Goal: Transaction & Acquisition: Obtain resource

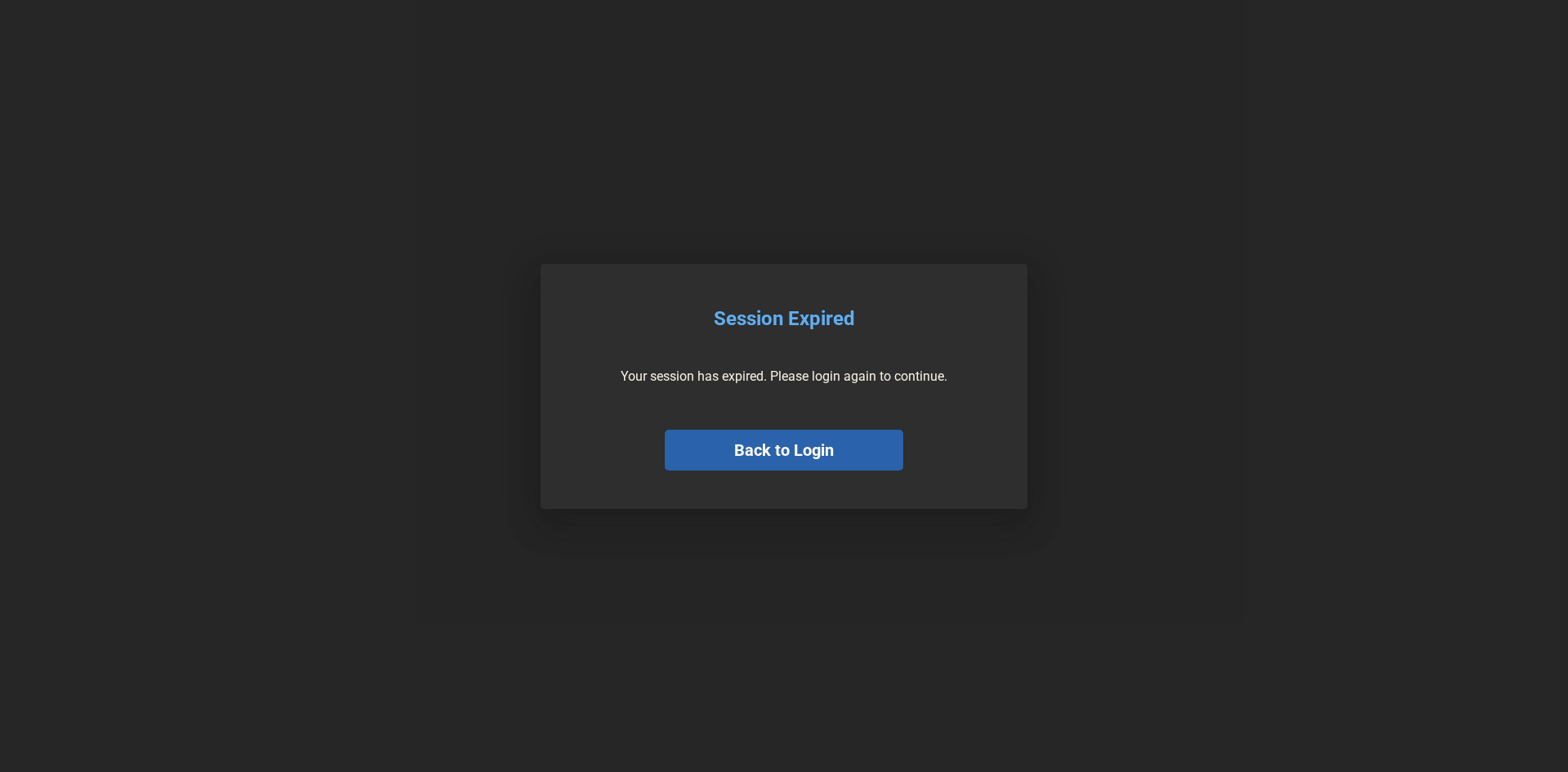
click at [739, 451] on button "Back to Login" at bounding box center [784, 449] width 238 height 41
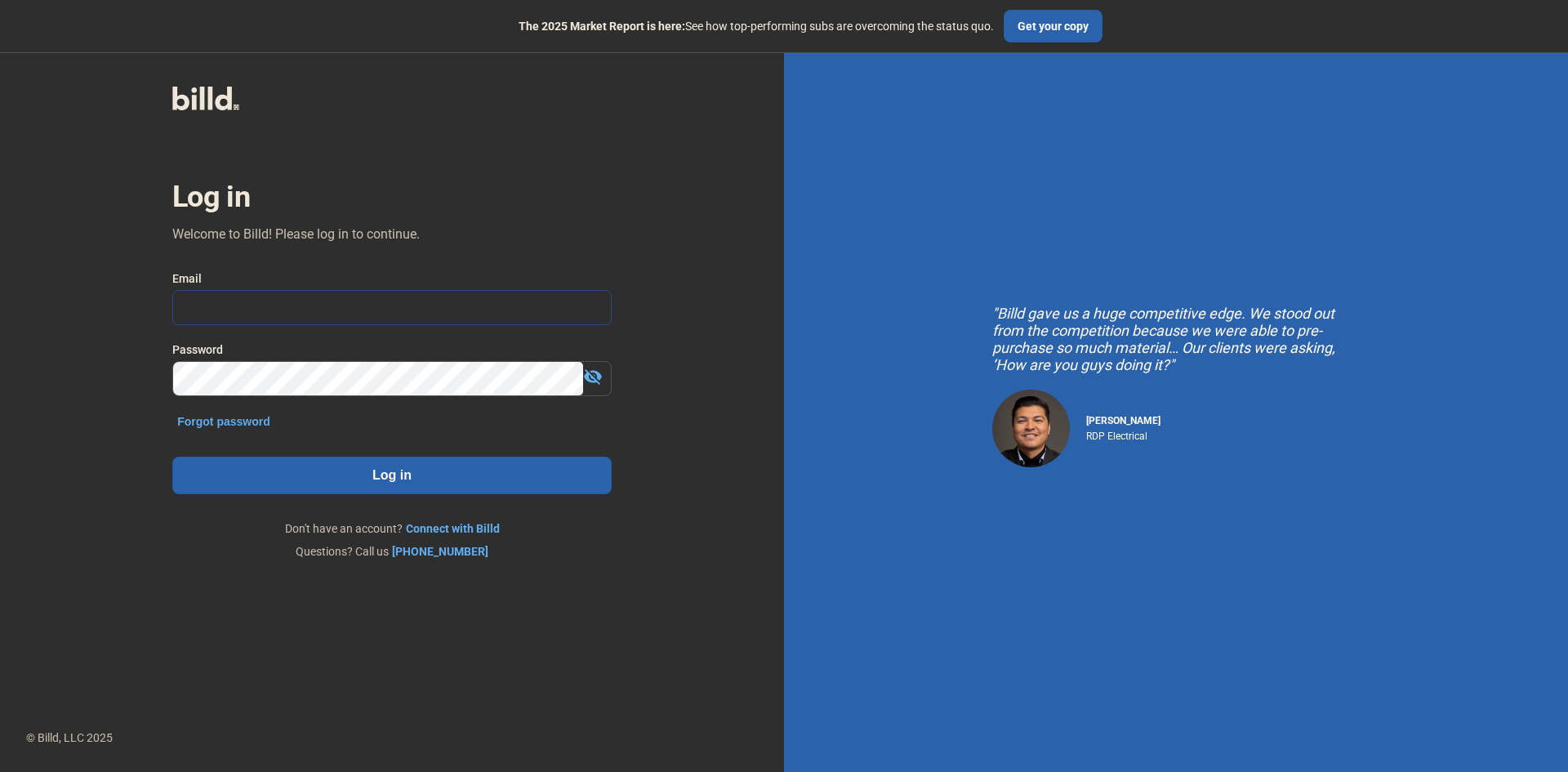
type input "[PERSON_NAME][EMAIL_ADDRESS][DOMAIN_NAME]"
click at [388, 476] on button "Log in" at bounding box center [391, 475] width 439 height 37
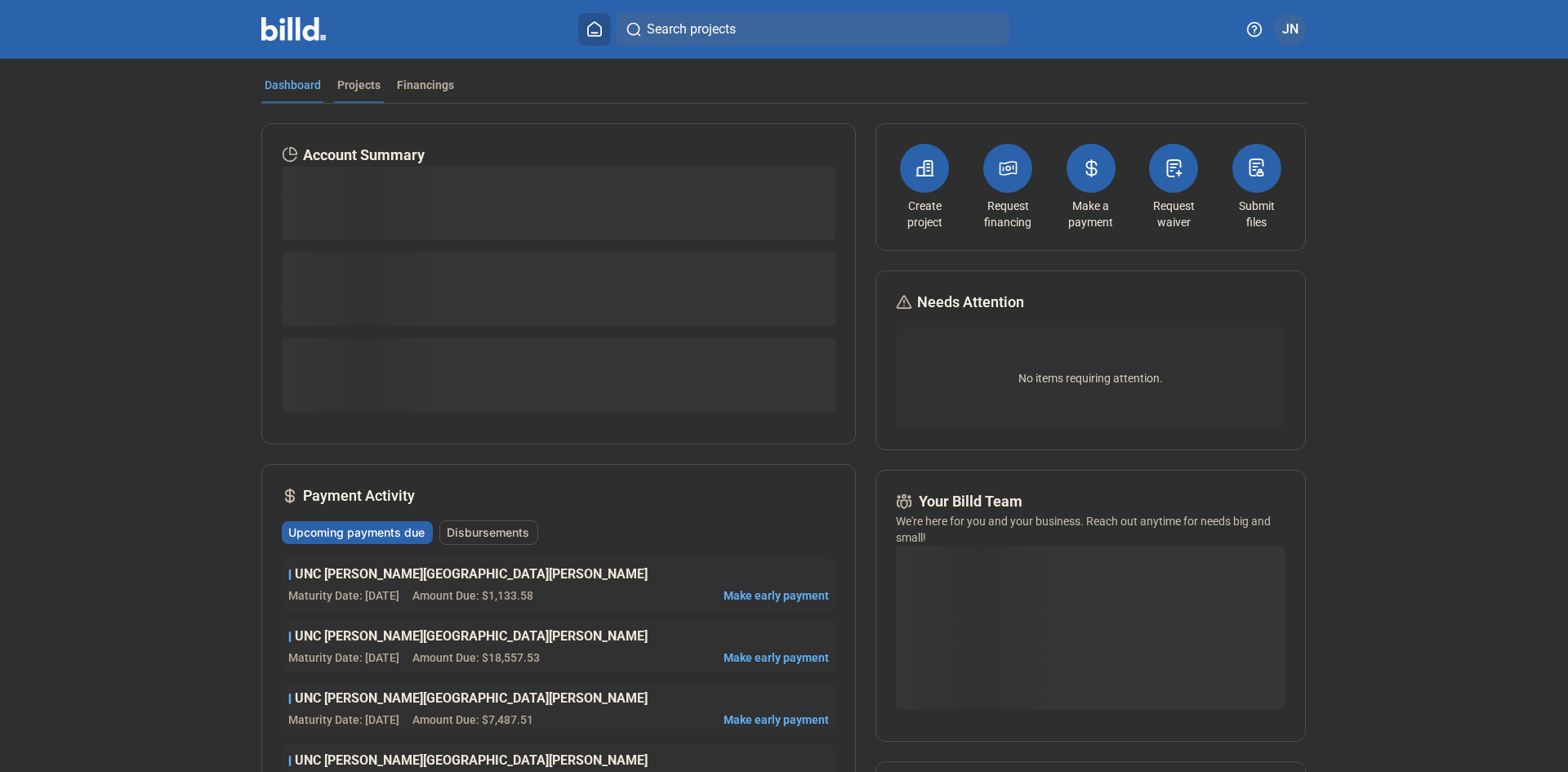
click at [342, 80] on div "Projects" at bounding box center [359, 85] width 43 height 17
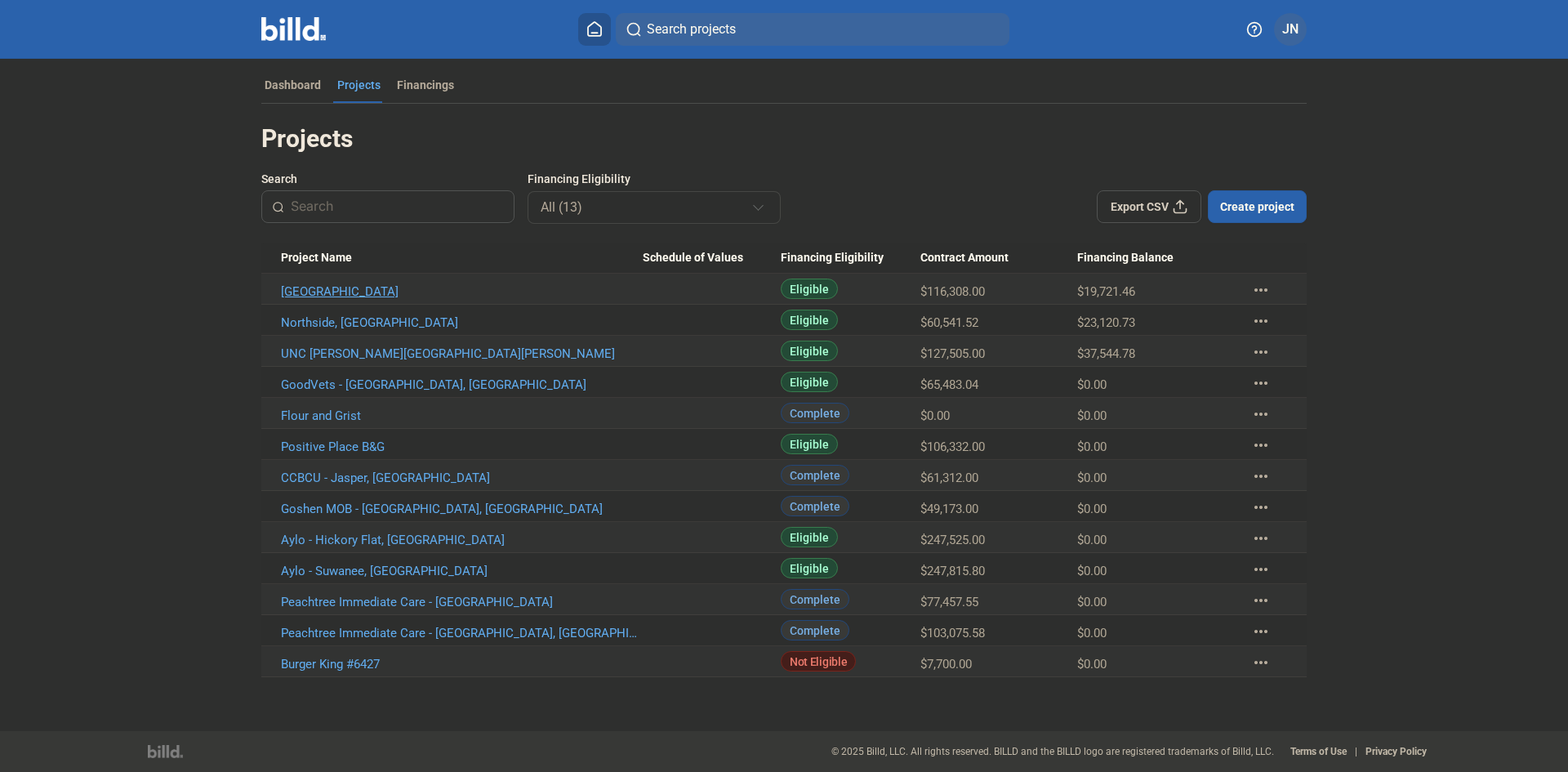
click at [376, 289] on link "[GEOGRAPHIC_DATA]" at bounding box center [462, 291] width 362 height 15
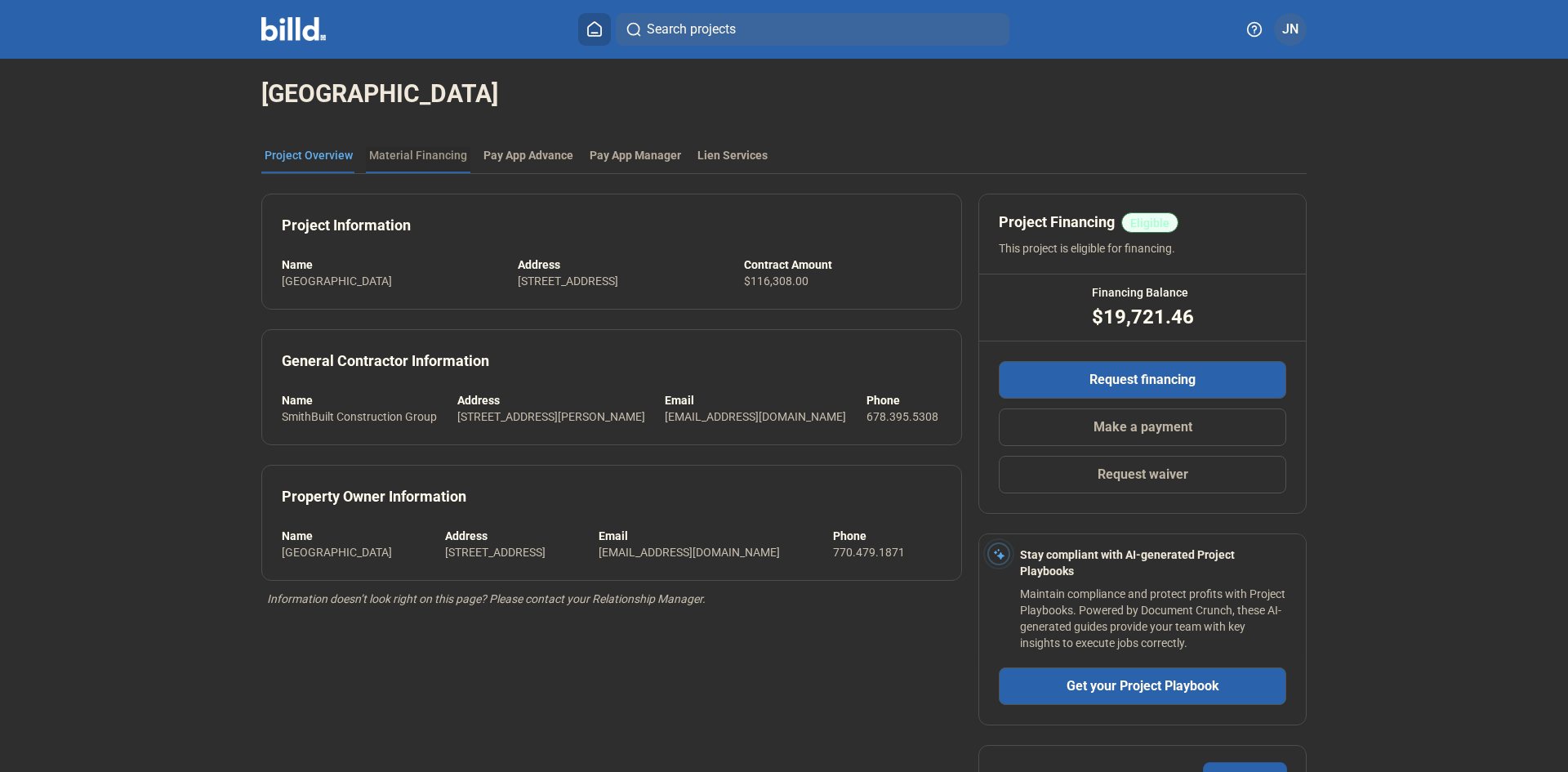
click at [425, 151] on div "Material Financing" at bounding box center [418, 156] width 98 height 17
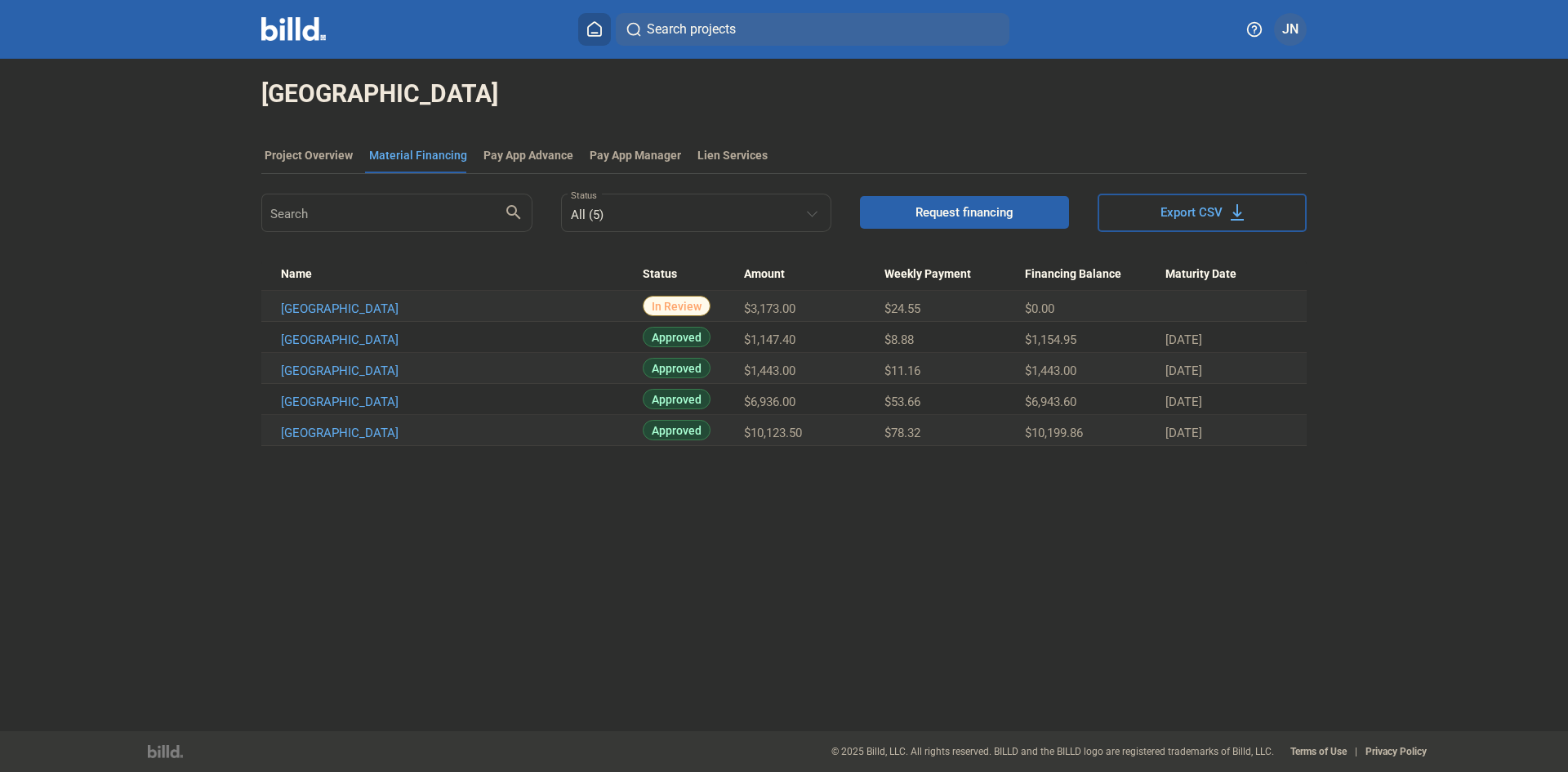
click at [919, 209] on span "Request financing" at bounding box center [965, 213] width 98 height 17
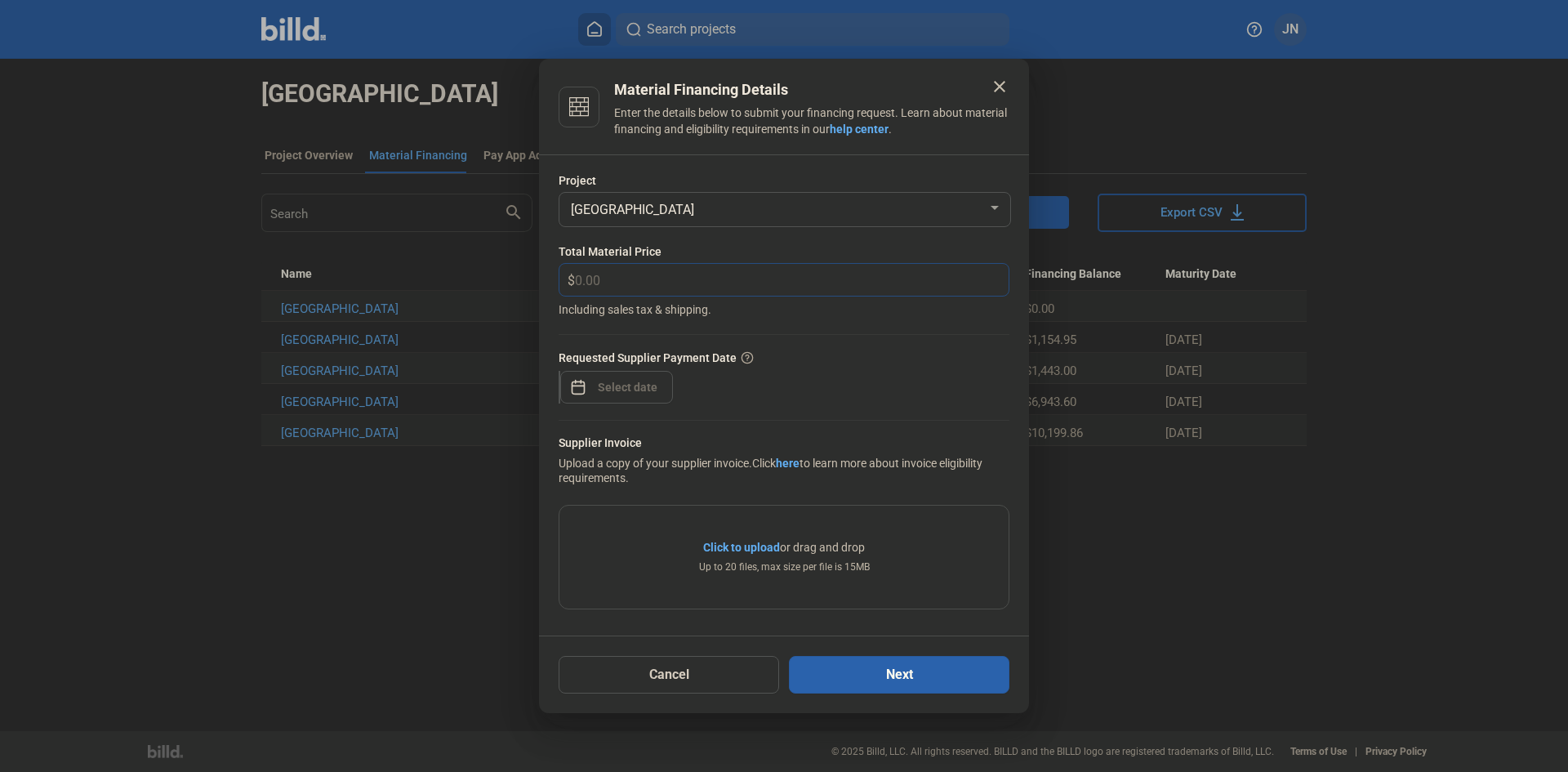
click at [623, 284] on input "text" at bounding box center [782, 280] width 415 height 31
type input "700.43"
click at [579, 391] on span "Open calendar" at bounding box center [578, 378] width 39 height 39
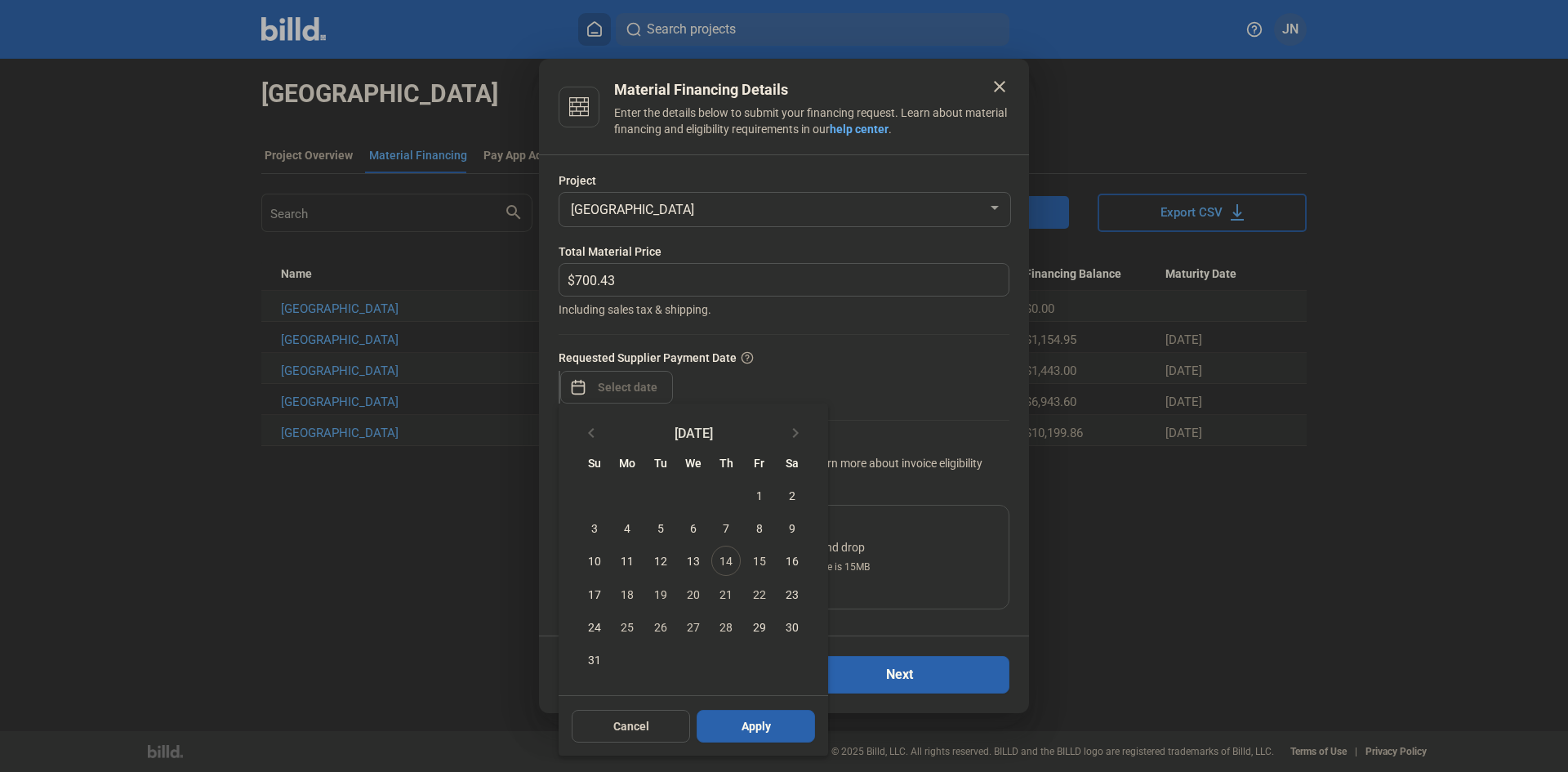
click at [728, 568] on span "14" at bounding box center [726, 560] width 30 height 30
click at [770, 726] on span "Apply" at bounding box center [756, 726] width 30 height 17
type input "[DATE]"
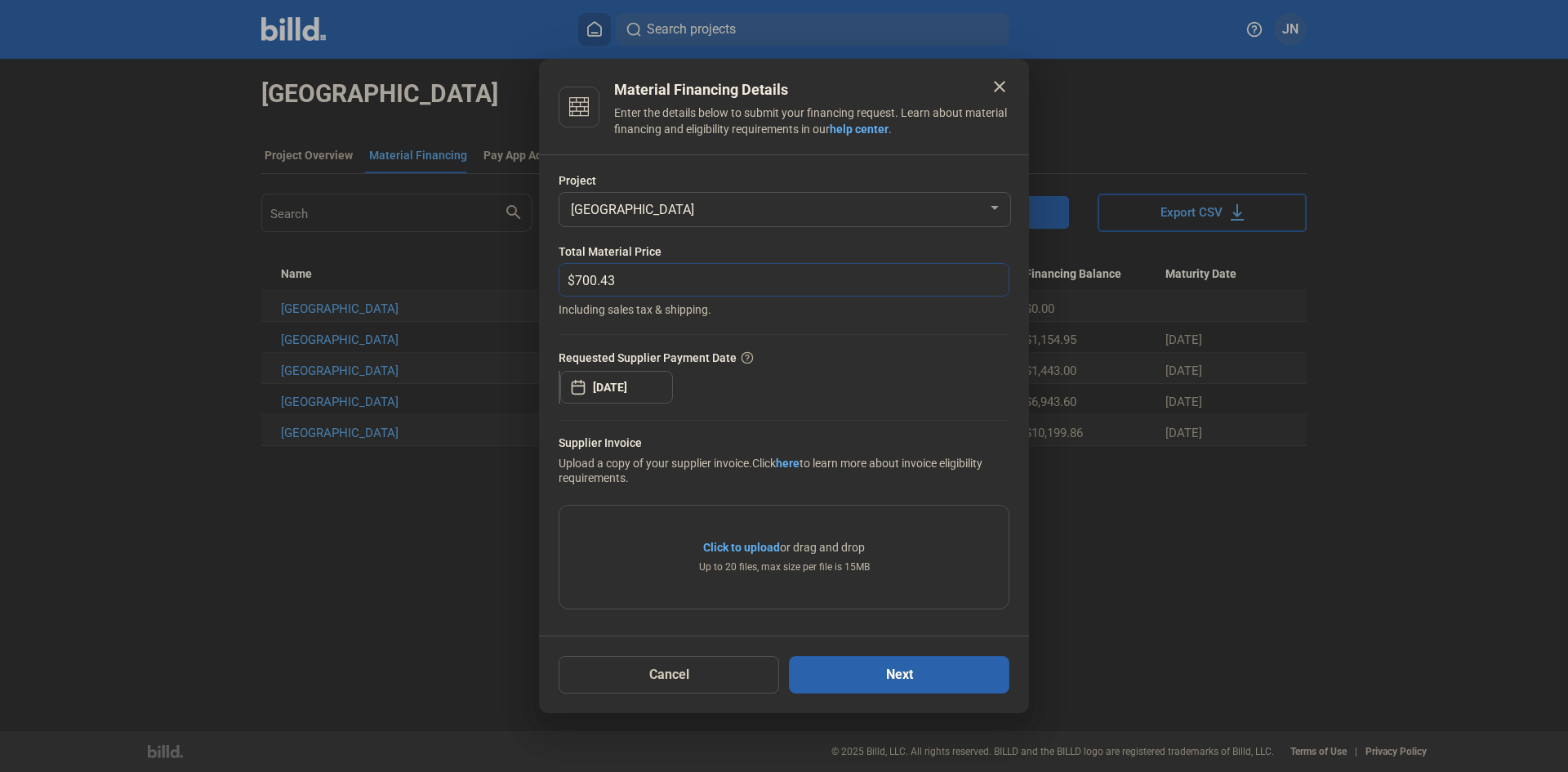
click at [784, 279] on input "700.43" at bounding box center [782, 280] width 415 height 31
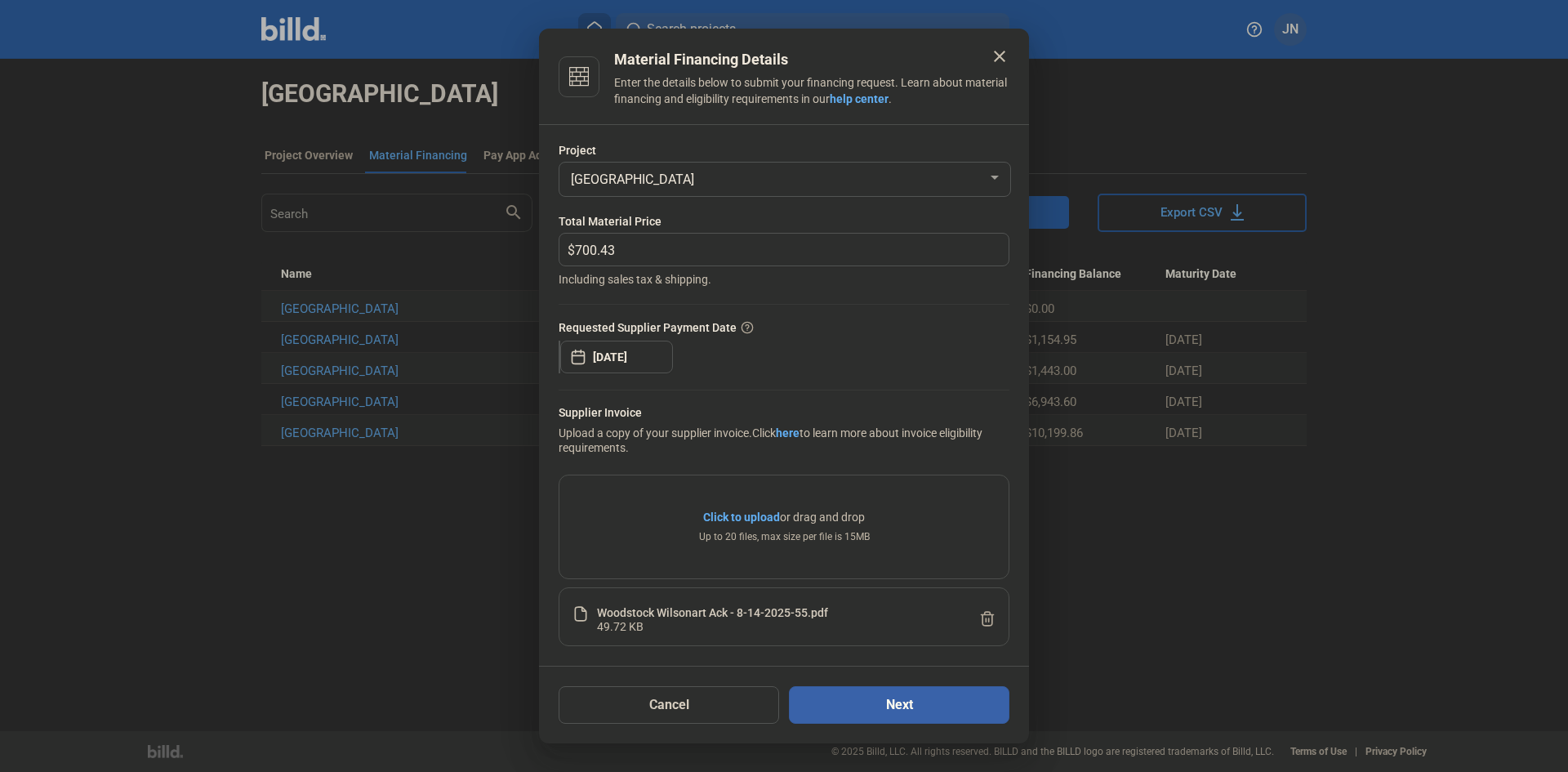
click at [876, 710] on button "Next" at bounding box center [899, 704] width 221 height 37
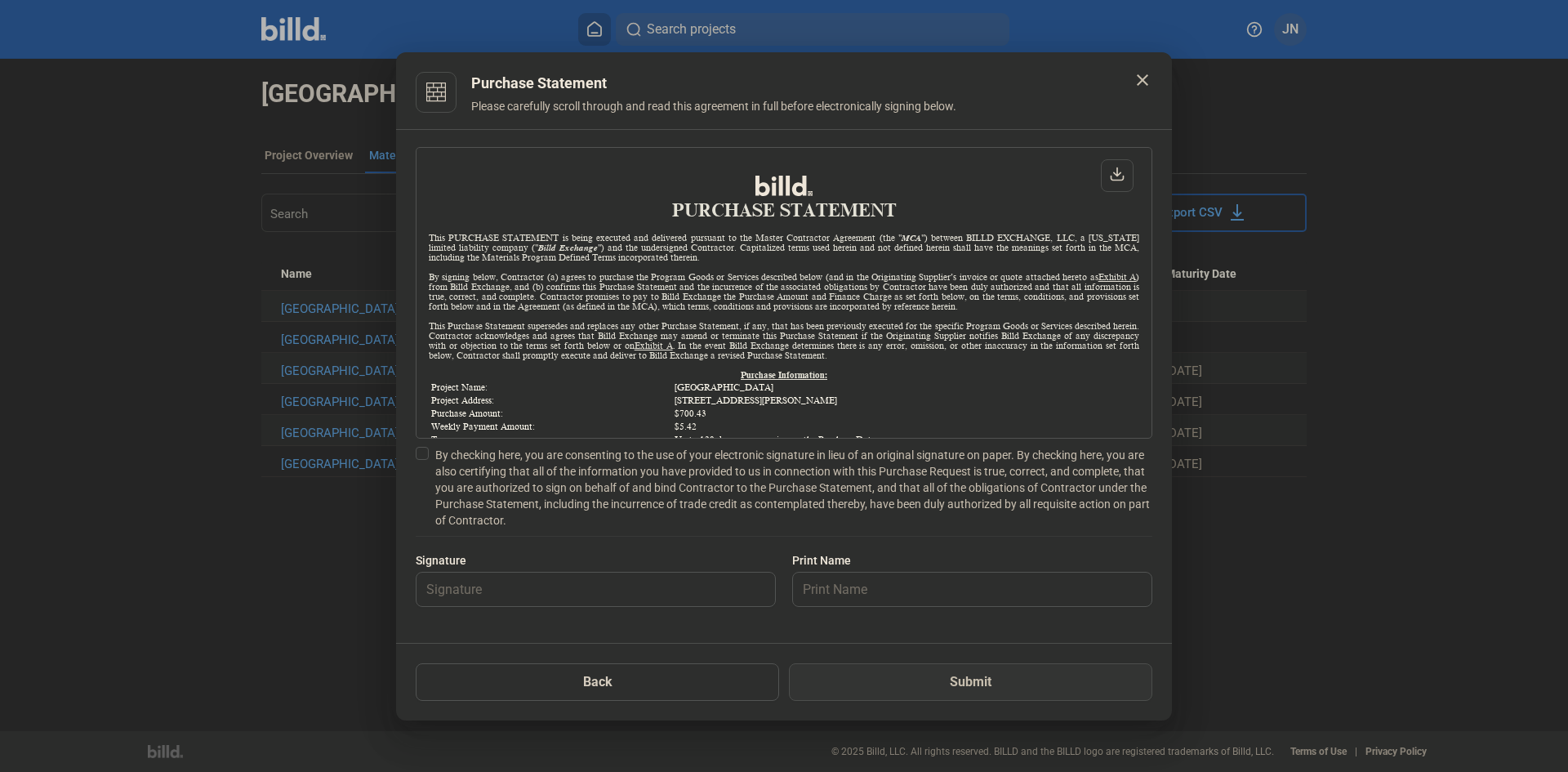
scroll to position [1, 0]
click at [420, 453] on span at bounding box center [422, 453] width 13 height 13
click at [0, 0] on input "By checking here, you are consenting to the use of your electronic signature in…" at bounding box center [0, 0] width 0 height 0
click at [471, 590] on input "text" at bounding box center [587, 589] width 341 height 33
type input "[PERSON_NAME]"
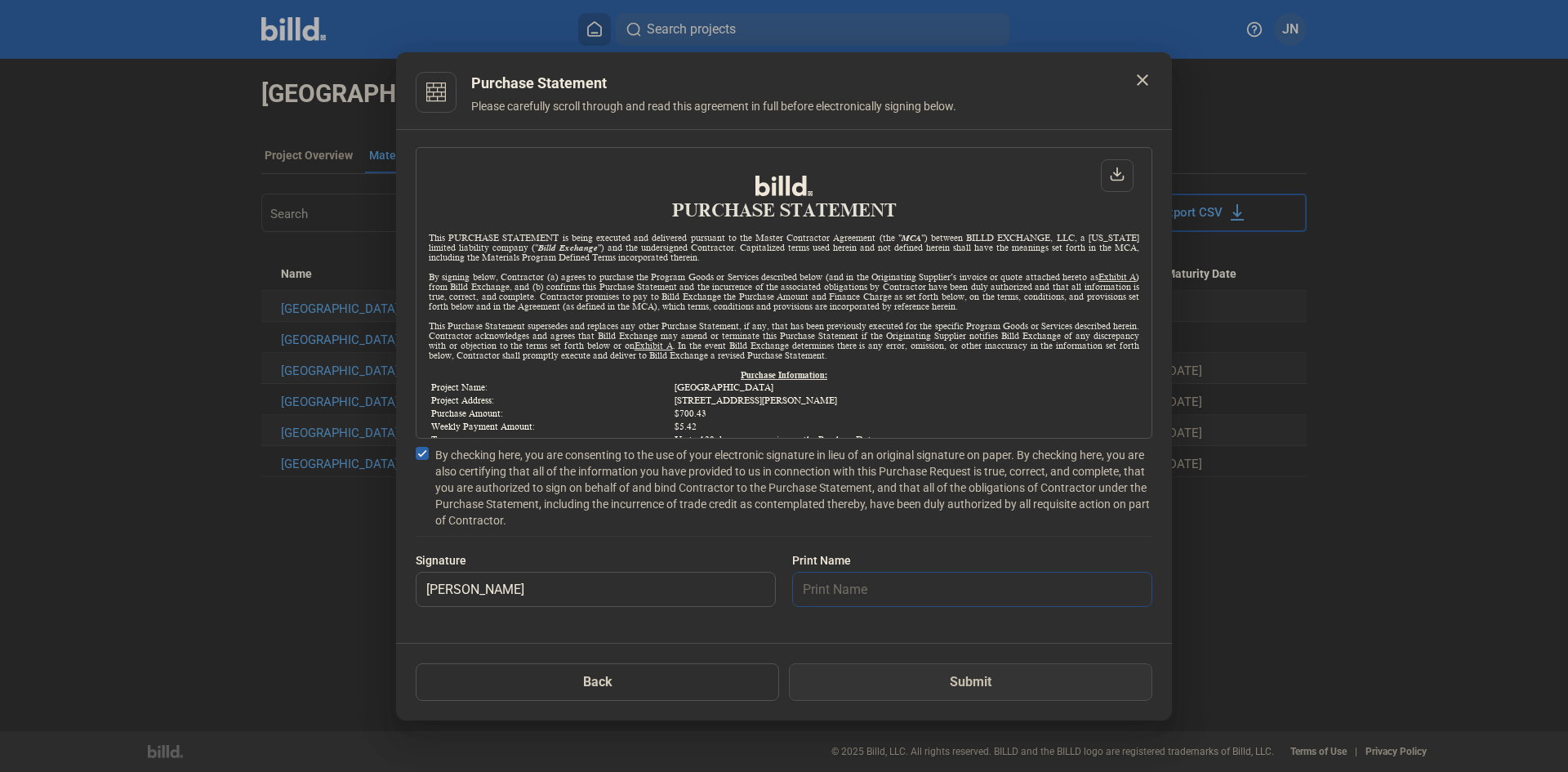
type input "[PERSON_NAME]"
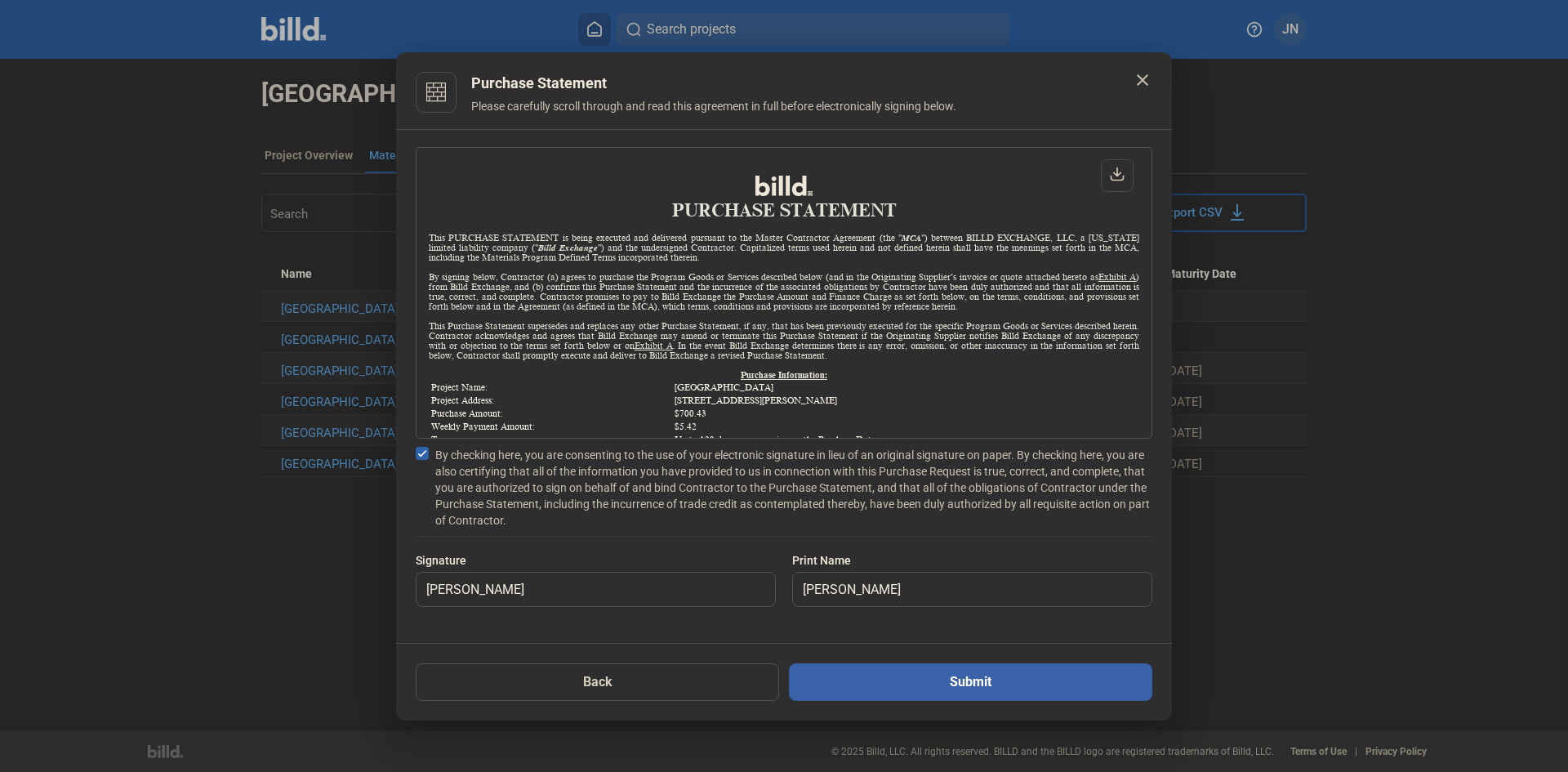
click at [952, 691] on button "Submit" at bounding box center [971, 681] width 363 height 37
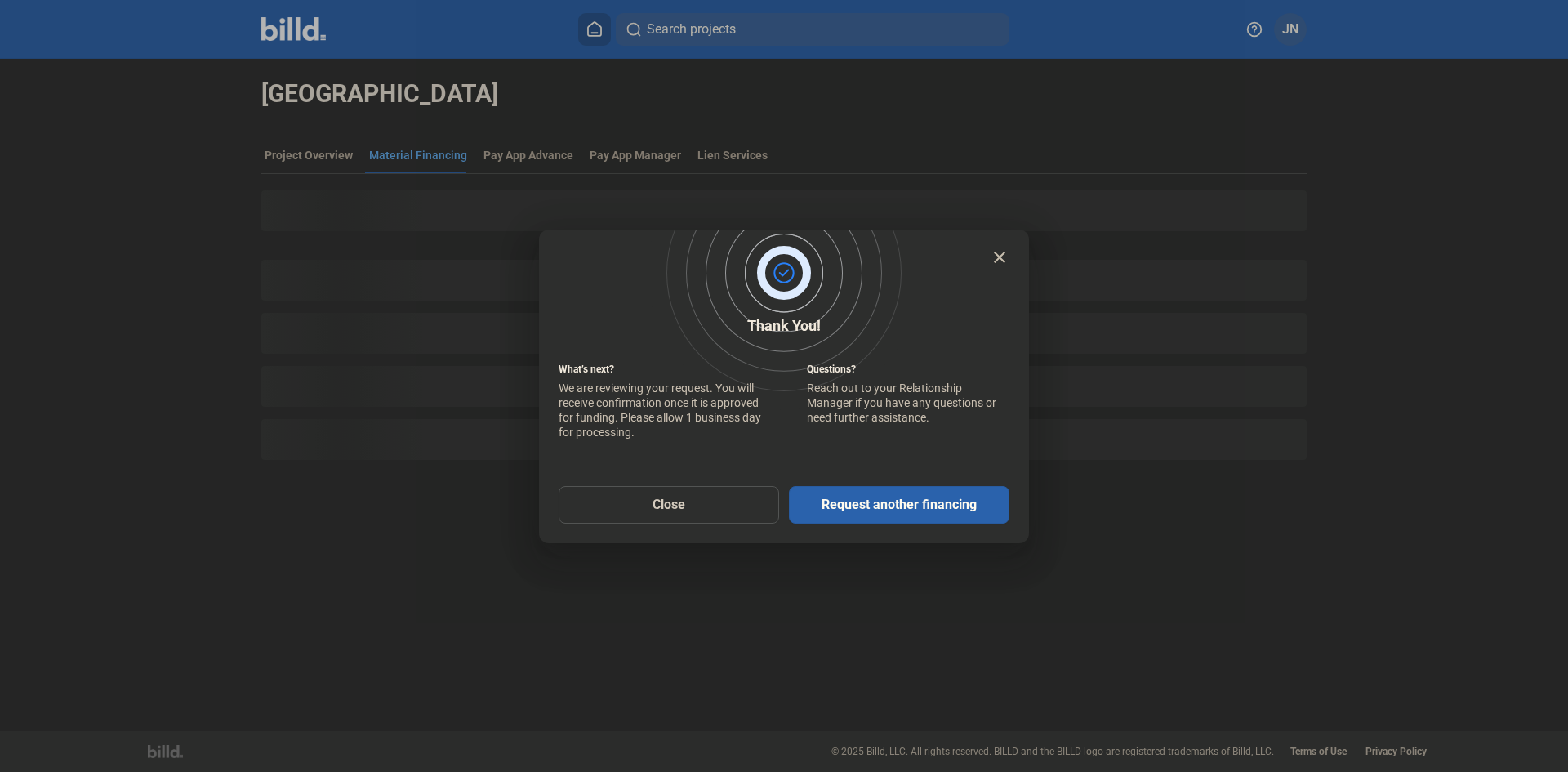
click at [999, 258] on mat-icon "close" at bounding box center [1000, 257] width 20 height 20
